Goal: Find specific page/section: Find specific page/section

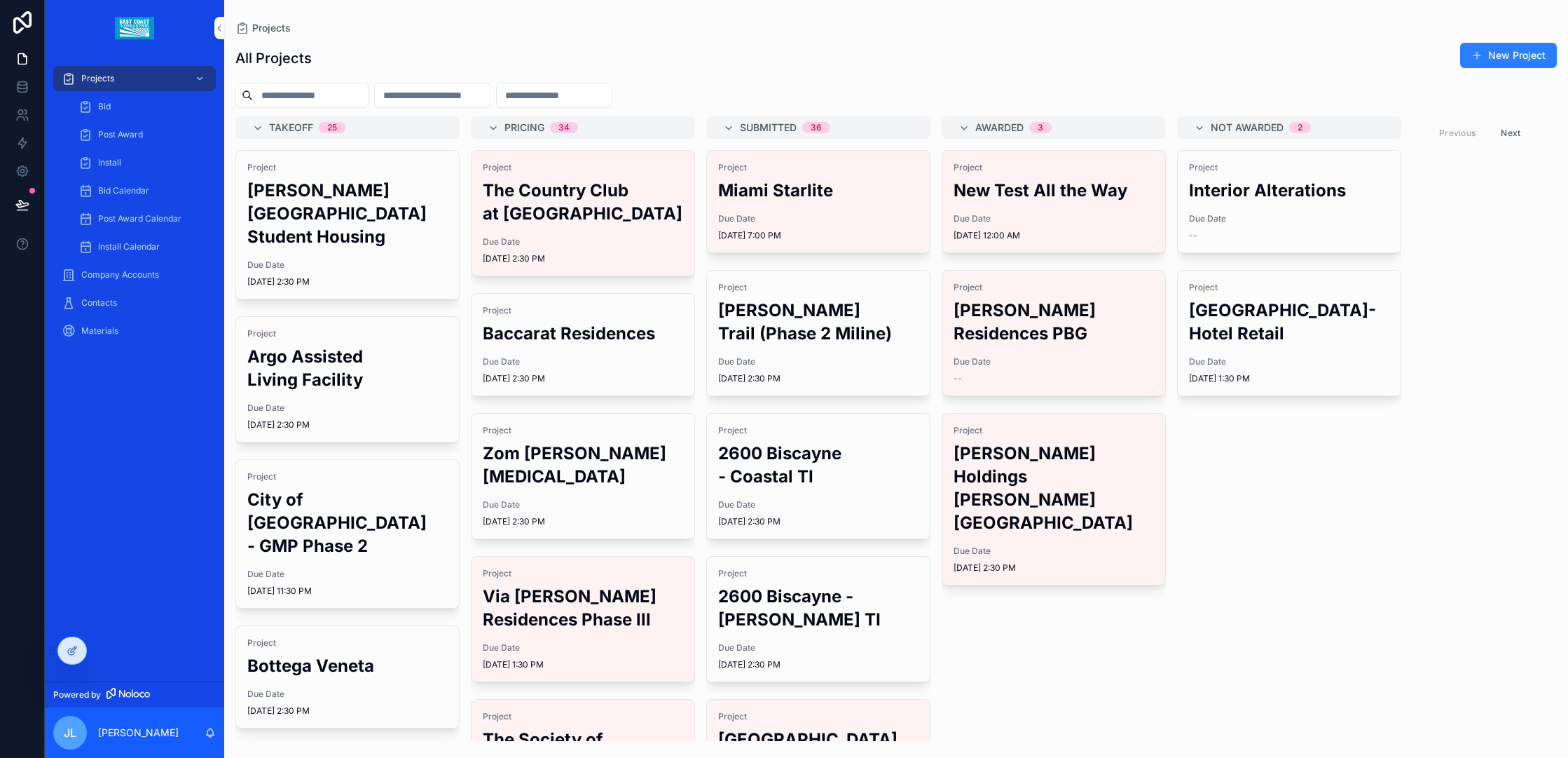
drag, startPoint x: 568, startPoint y: 619, endPoint x: 524, endPoint y: 615, distance: 44.2
click at [524, 615] on h2 "Via [PERSON_NAME] Residences Phase lll" at bounding box center [582, 607] width 200 height 46
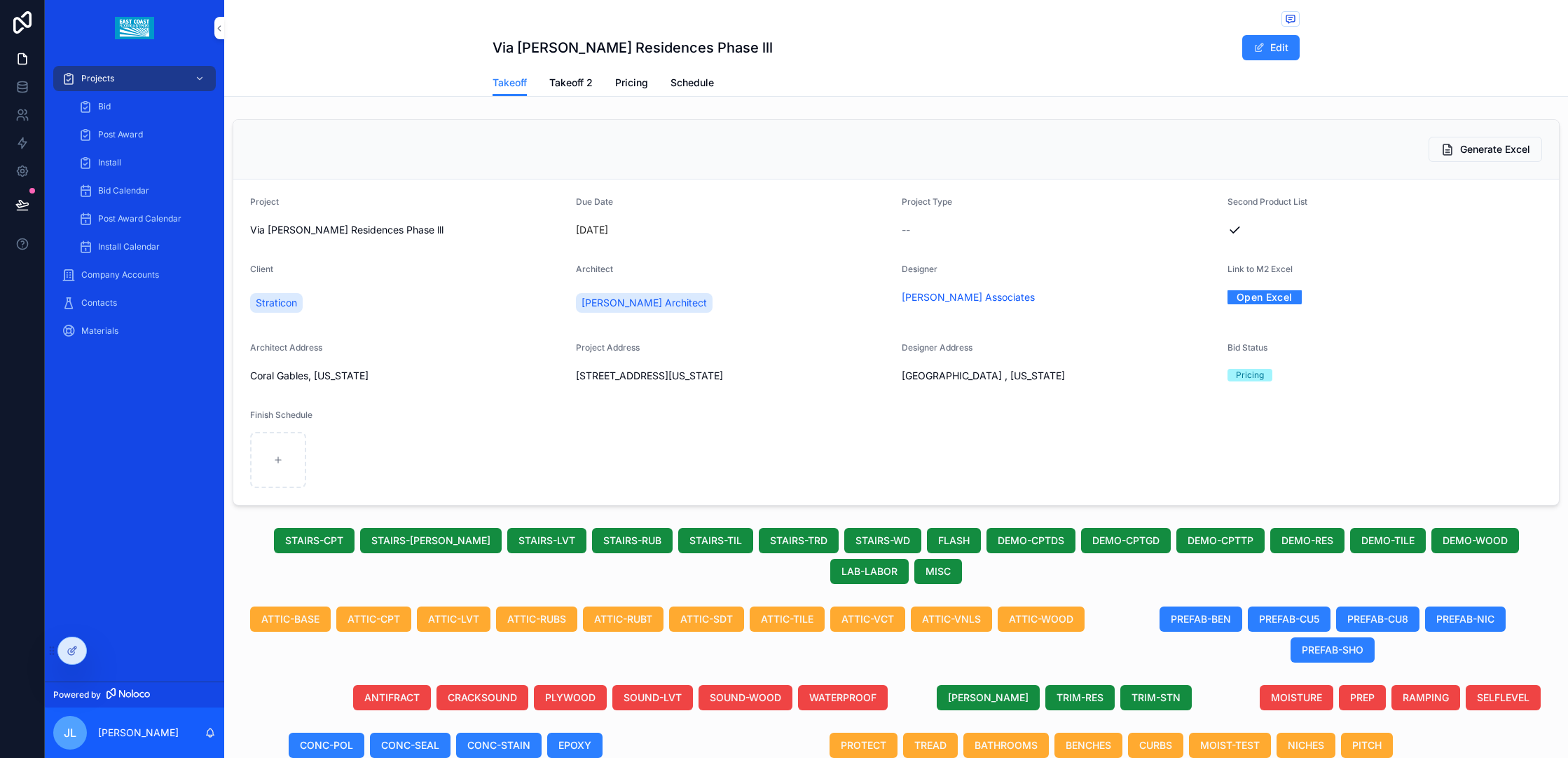
click at [1279, 51] on button "Edit" at bounding box center [1271, 48] width 58 height 25
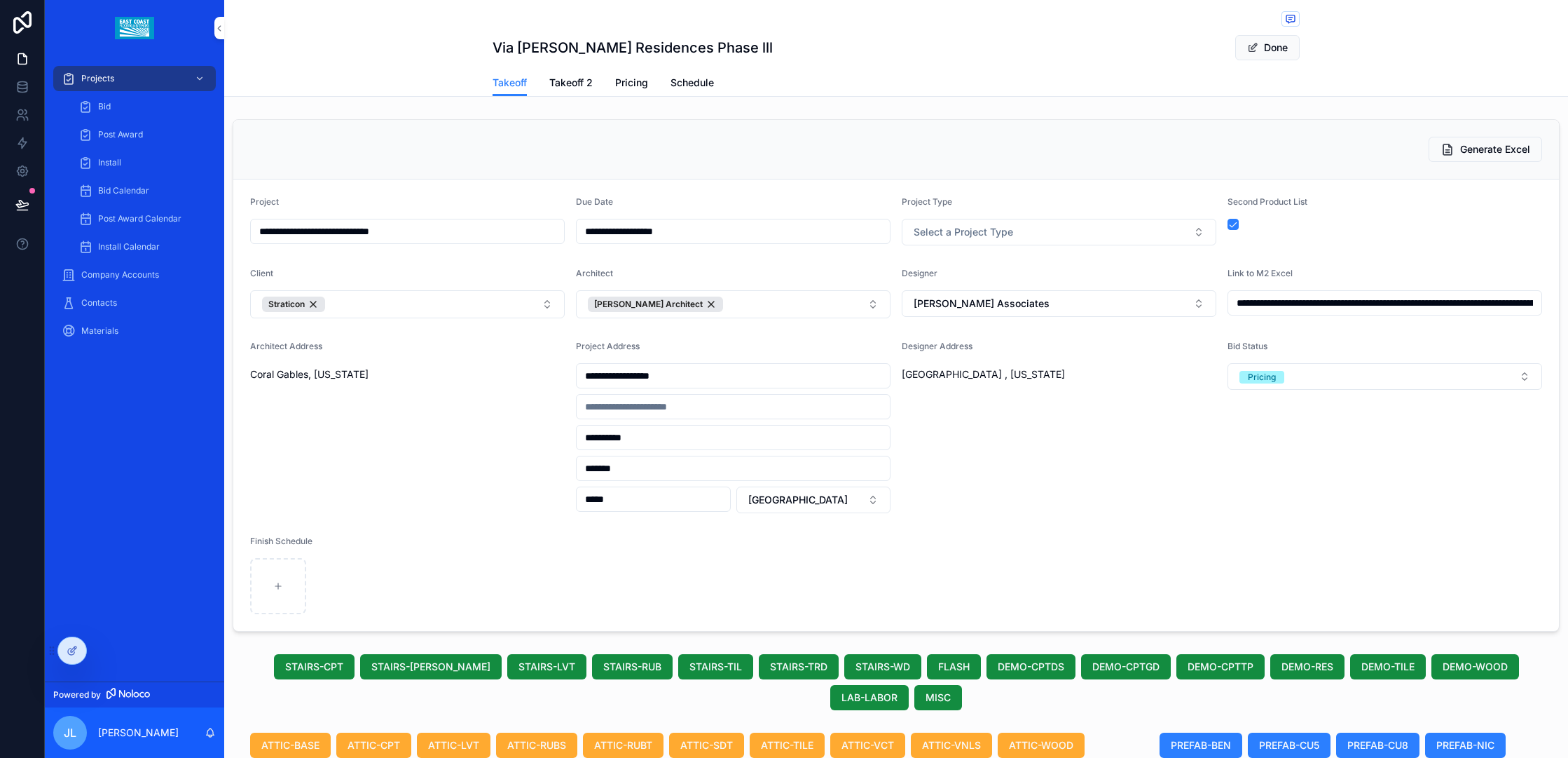
click at [1268, 53] on button "Done" at bounding box center [1267, 48] width 65 height 25
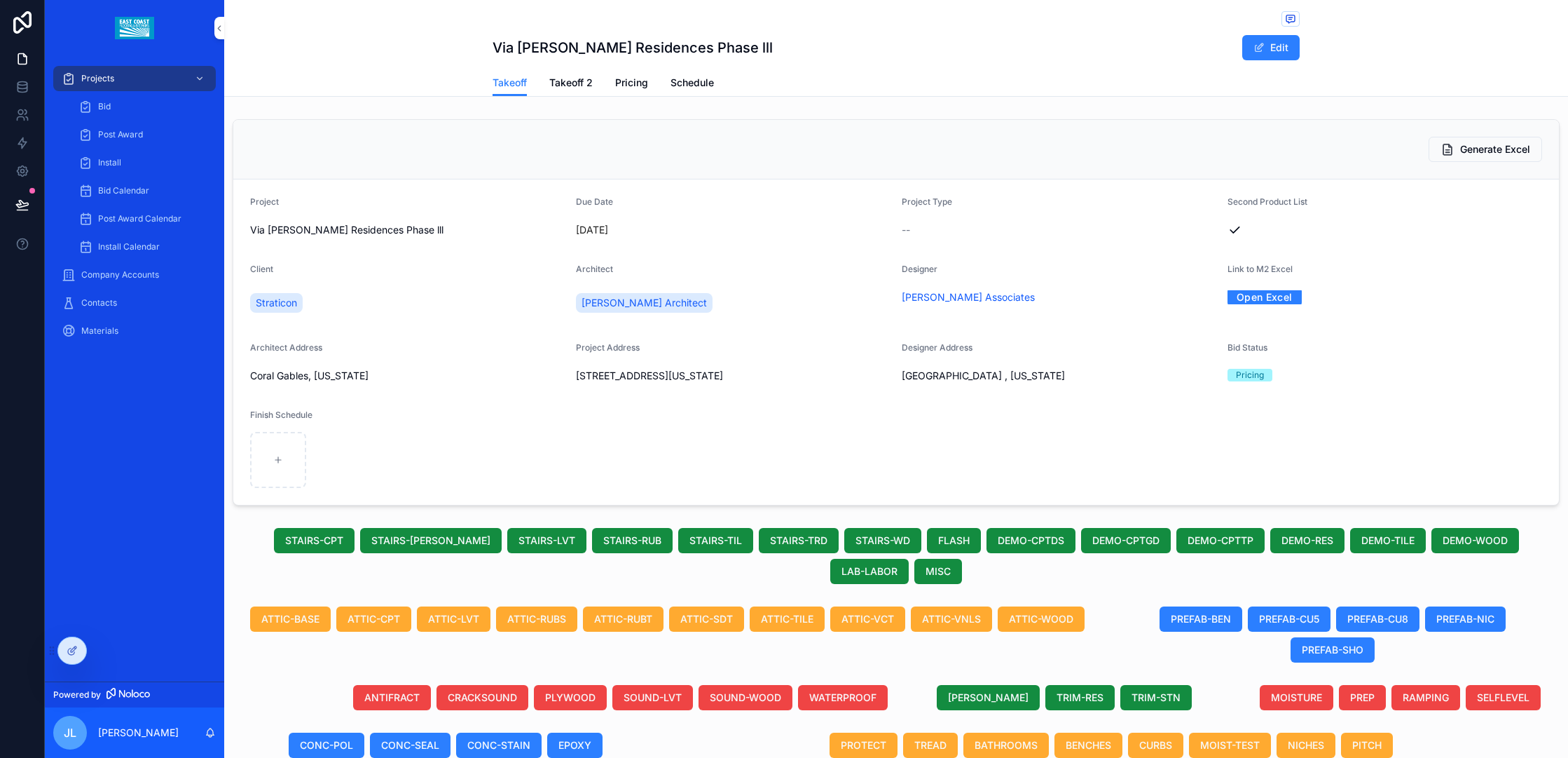
click at [561, 82] on span "Takeoff 2" at bounding box center [571, 83] width 44 height 14
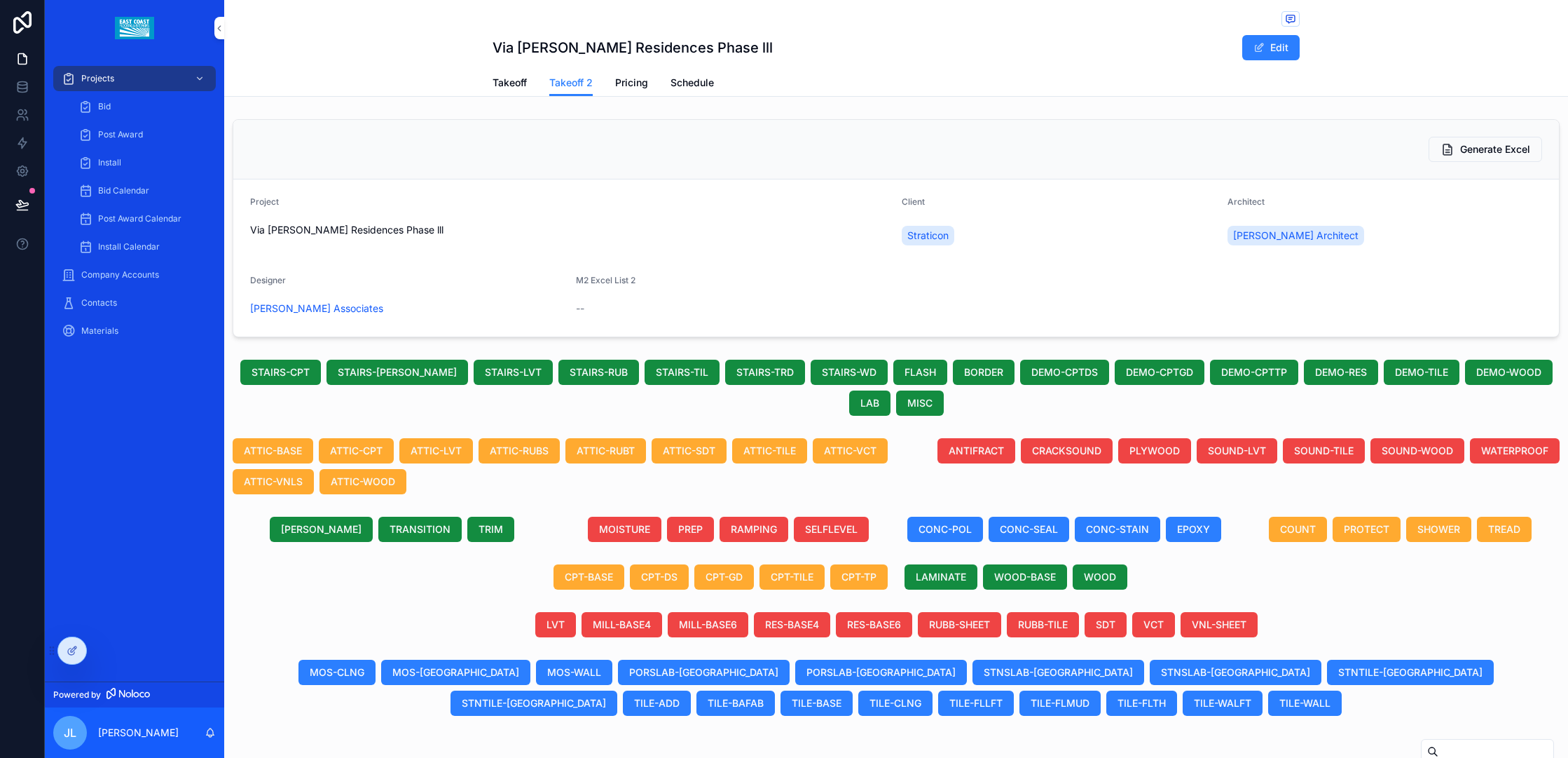
drag, startPoint x: 503, startPoint y: 79, endPoint x: 100, endPoint y: 103, distance: 403.7
click at [503, 80] on span "Takeoff" at bounding box center [510, 83] width 34 height 14
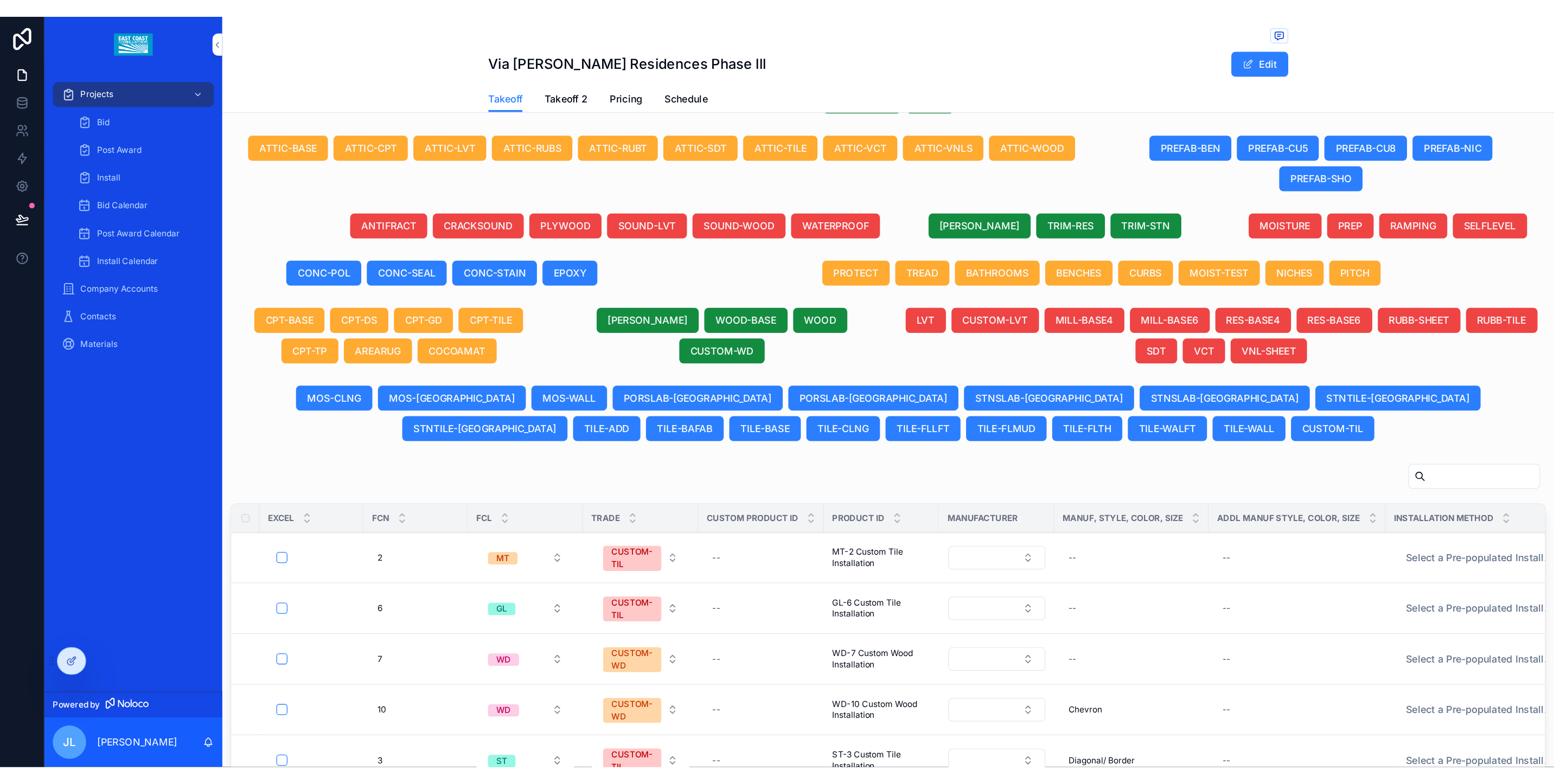
scroll to position [378, 0]
